Goal: Task Accomplishment & Management: Complete application form

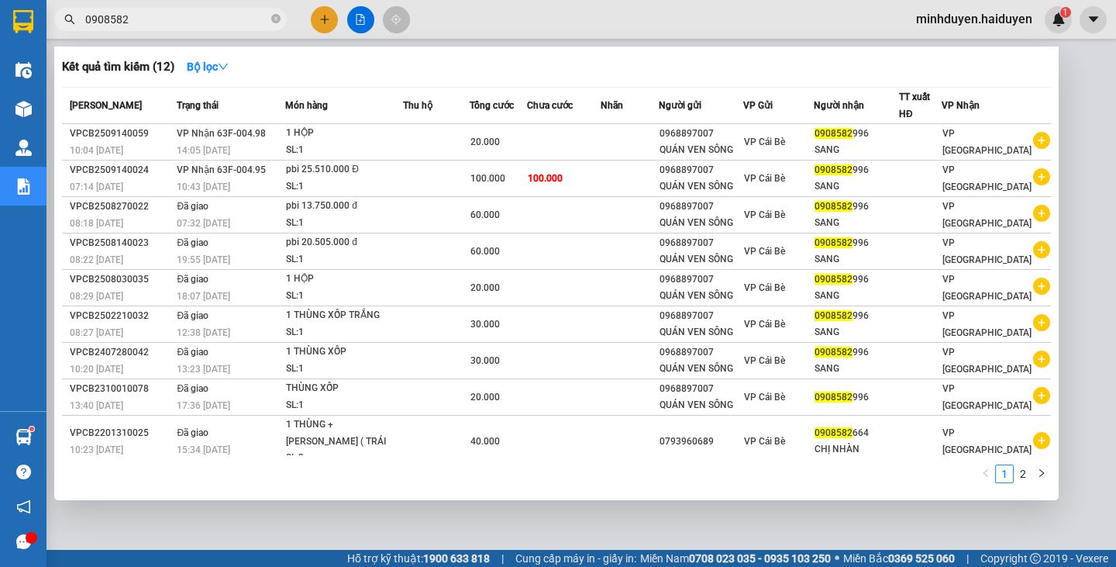
click at [150, 14] on input "0908582" at bounding box center [176, 19] width 183 height 17
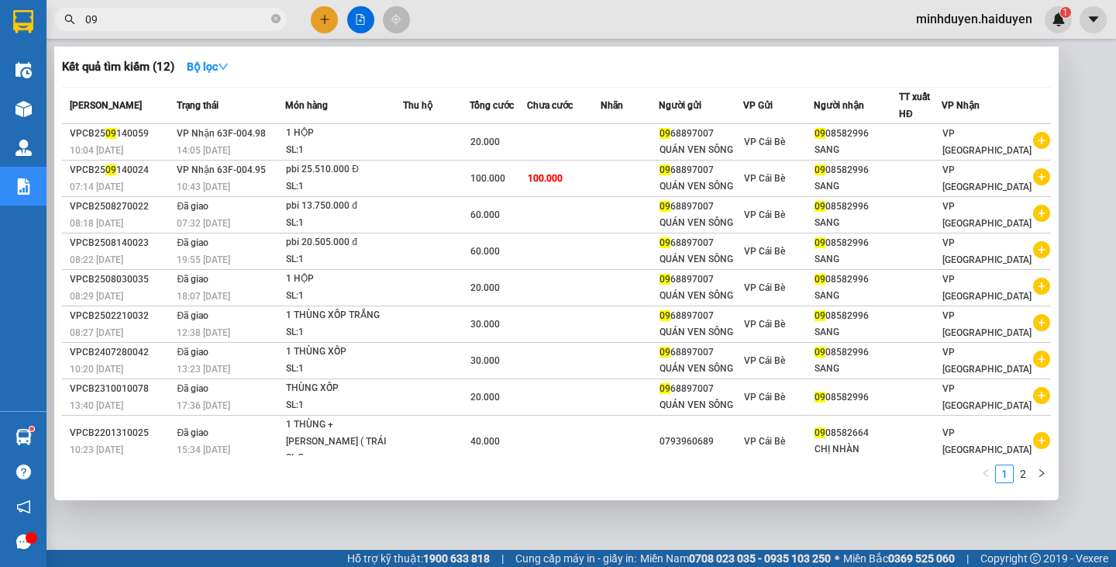
type input "0"
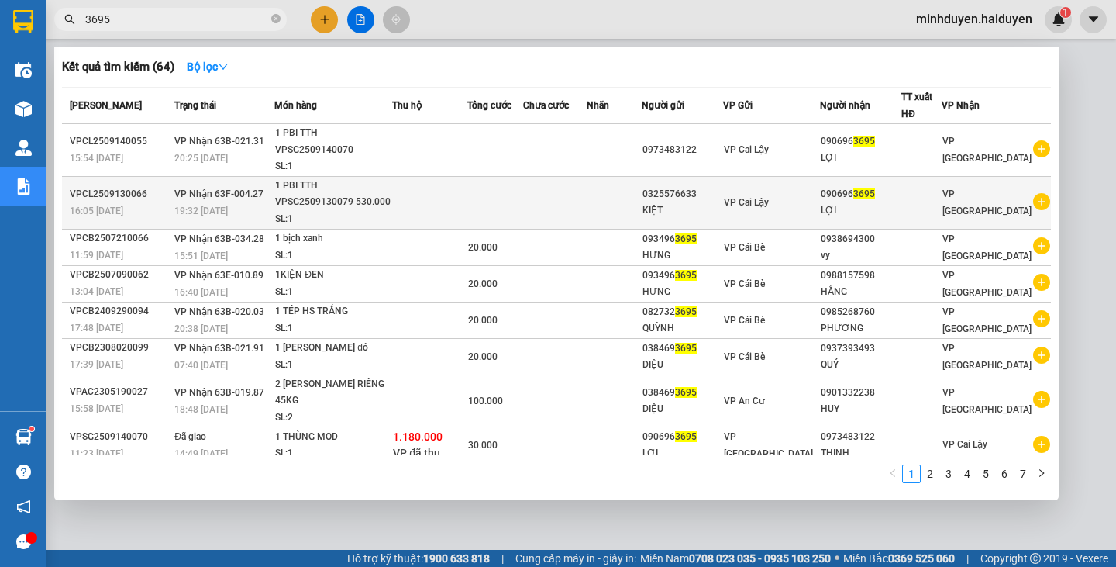
type input "3695"
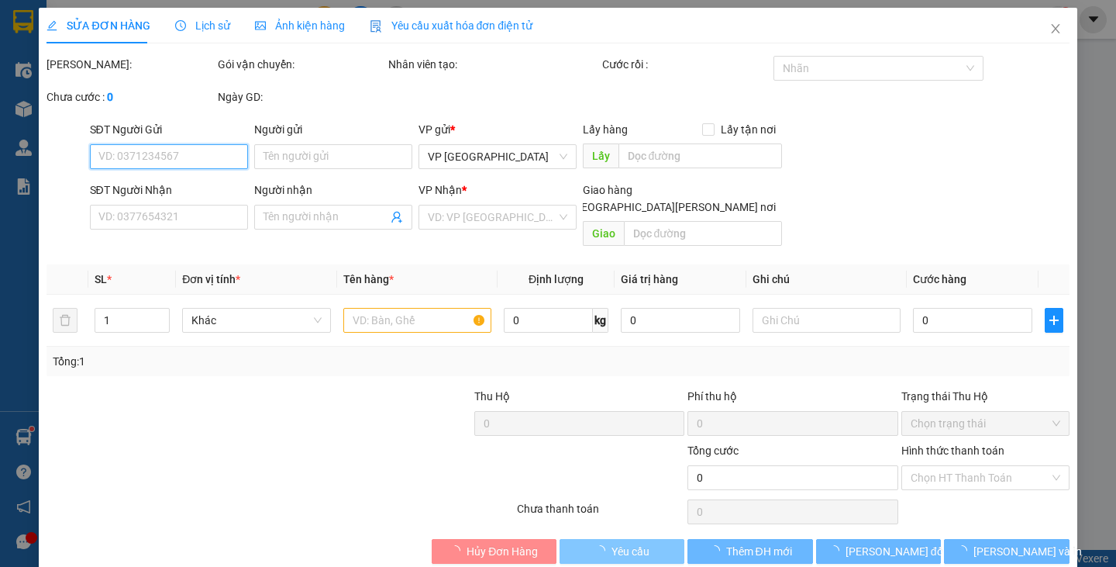
type input "0325576633"
type input "KIỆT"
type input "0906963695"
type input "LỢI"
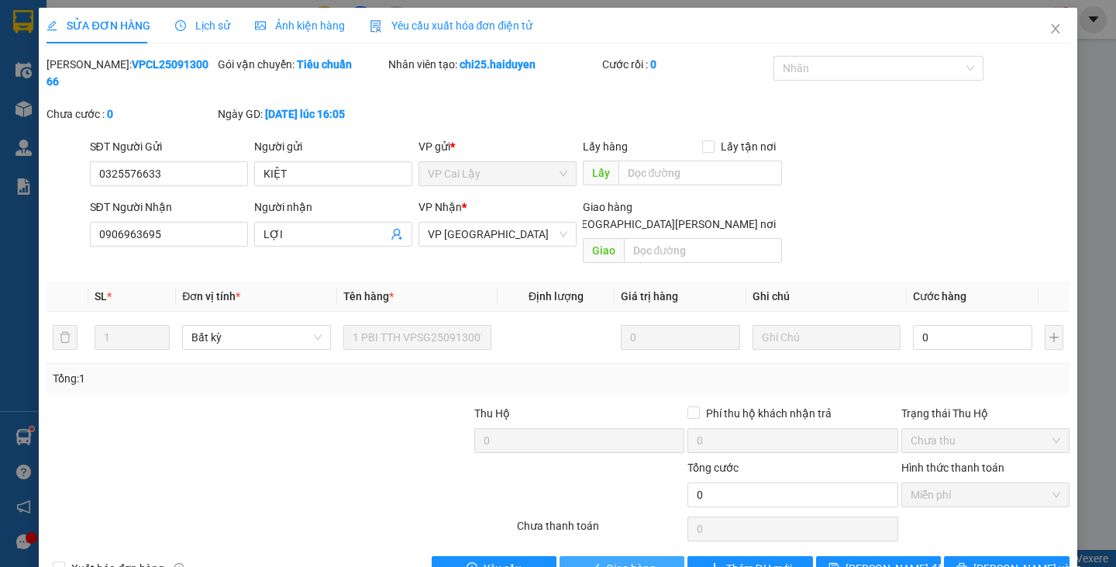
click at [624, 560] on span "Giao hàng" at bounding box center [631, 568] width 50 height 17
